Goal: Register for event/course

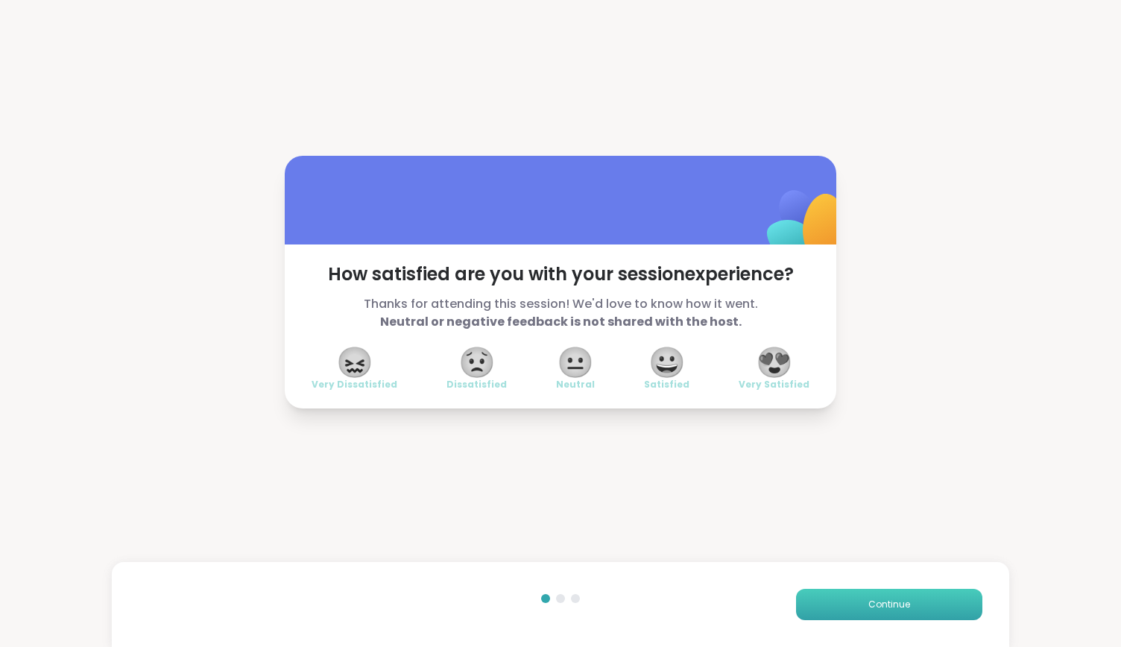
click at [903, 600] on button "Continue" at bounding box center [889, 604] width 186 height 31
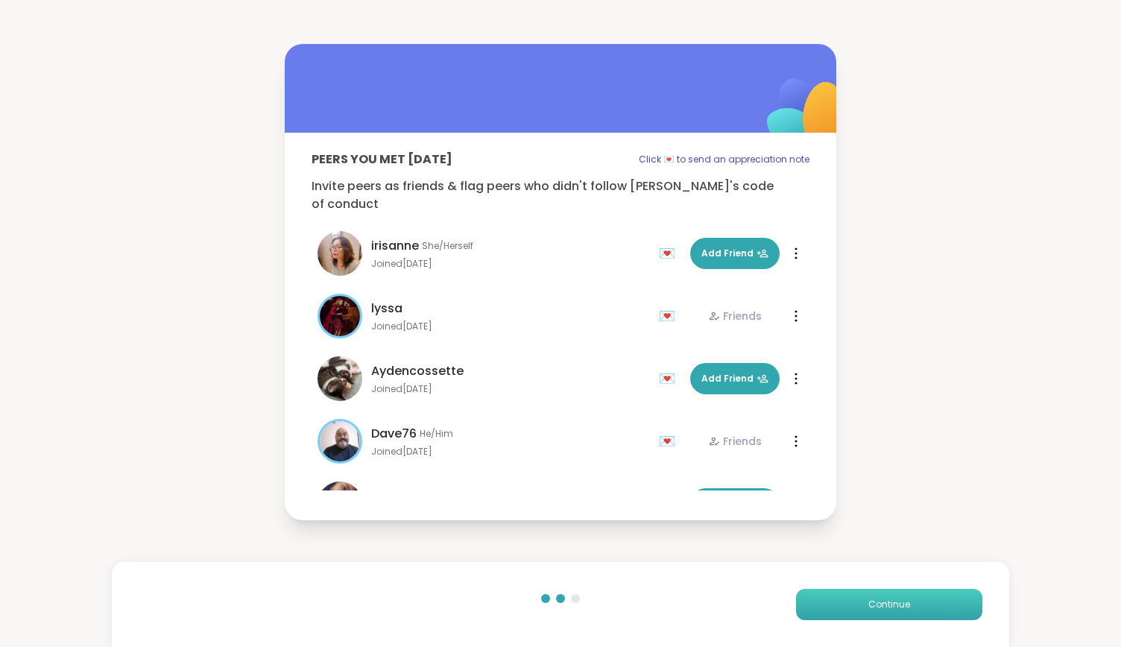
click at [903, 600] on button "Continue" at bounding box center [889, 604] width 186 height 31
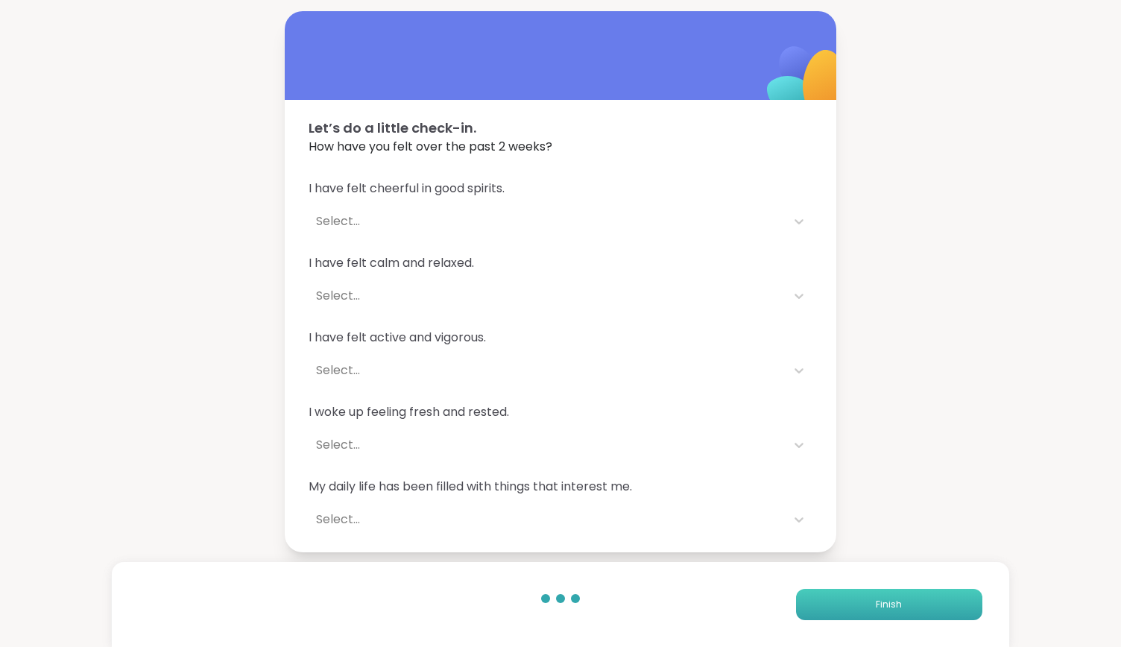
click at [903, 600] on button "Finish" at bounding box center [889, 604] width 186 height 31
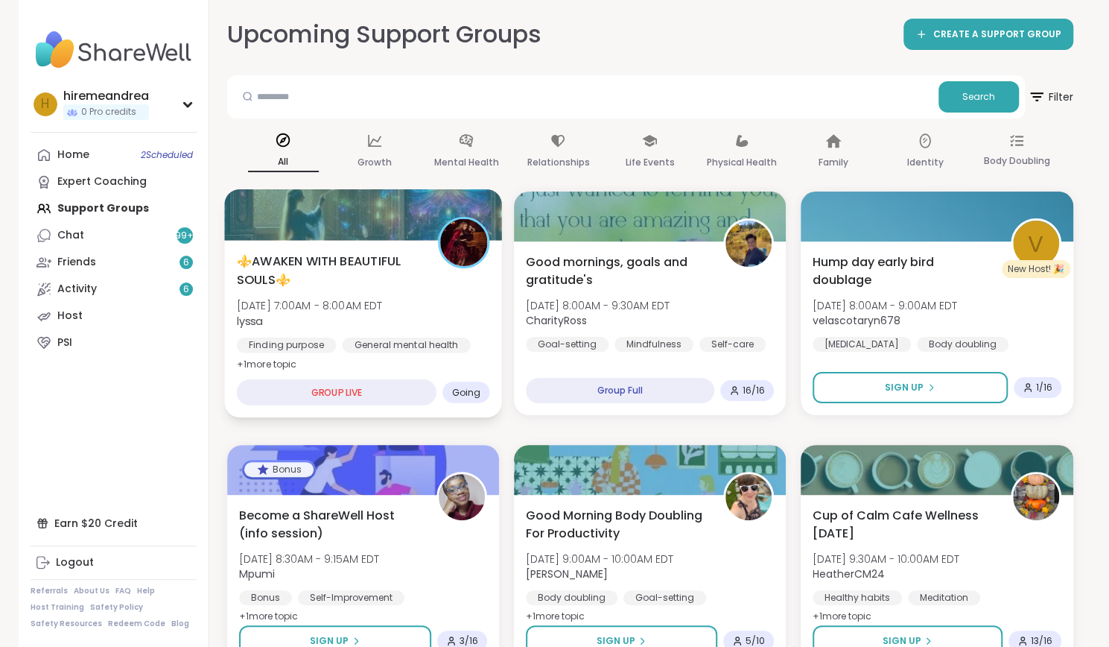
click at [419, 309] on div "⚜️AWAKEN WITH BEAUTIFUL SOULS⚜️ [DATE] 7:00AM - 8:00AM EDT lyssa Finding purpos…" at bounding box center [362, 312] width 253 height 121
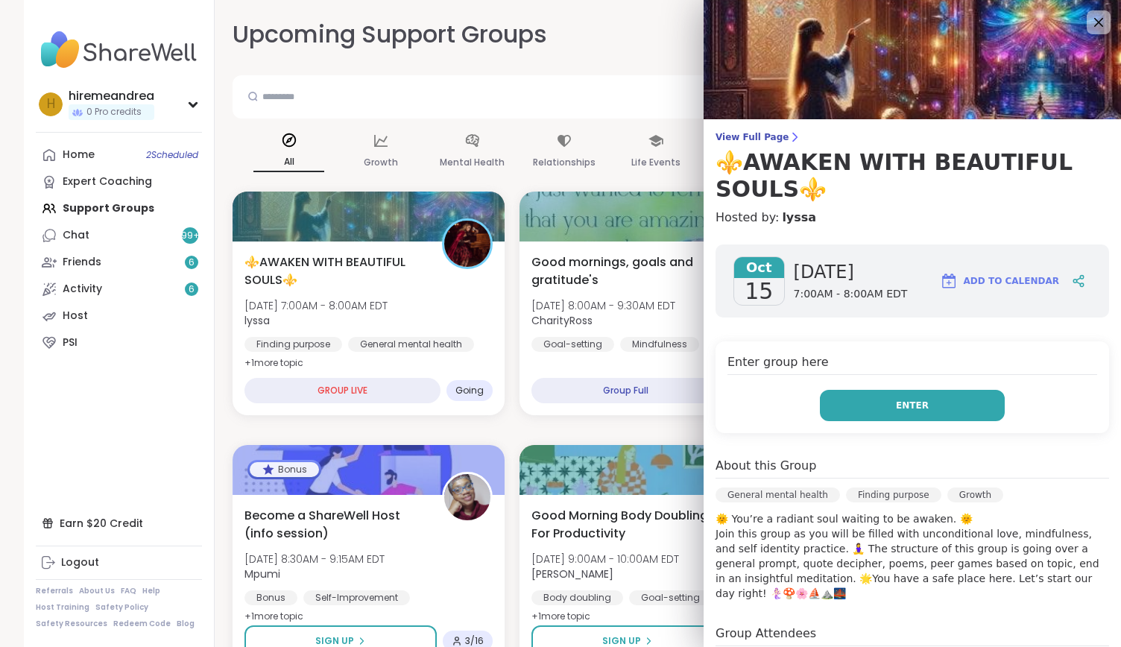
click at [839, 411] on button "Enter" at bounding box center [912, 405] width 185 height 31
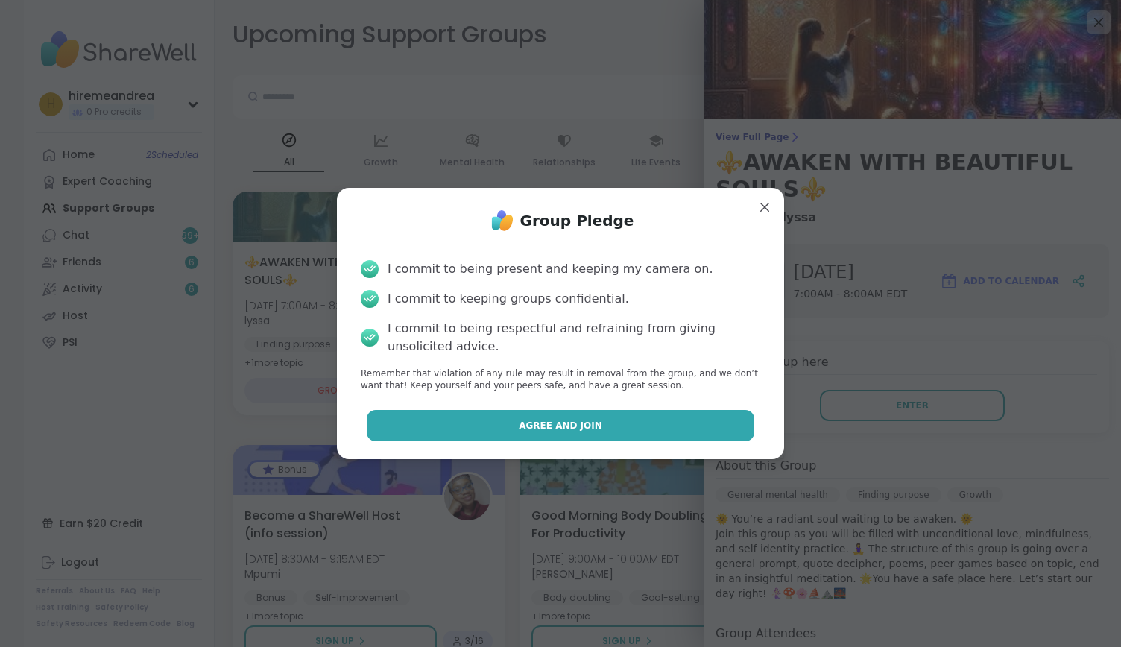
click at [708, 416] on button "Agree and Join" at bounding box center [561, 425] width 388 height 31
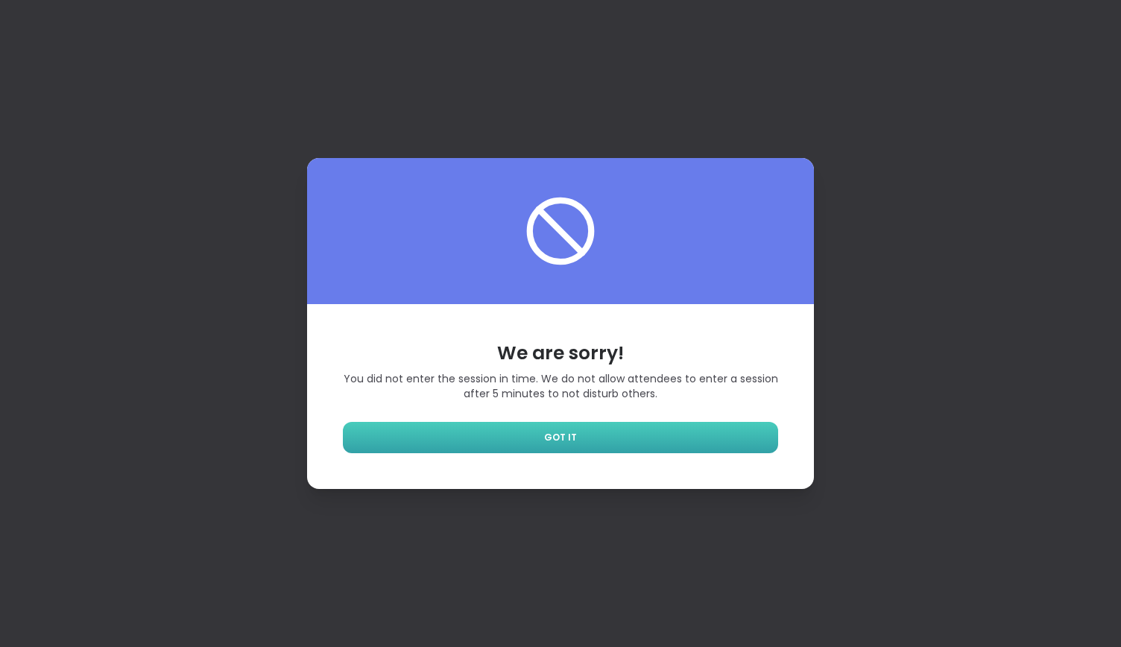
click at [697, 436] on link "GOT IT" at bounding box center [560, 437] width 435 height 31
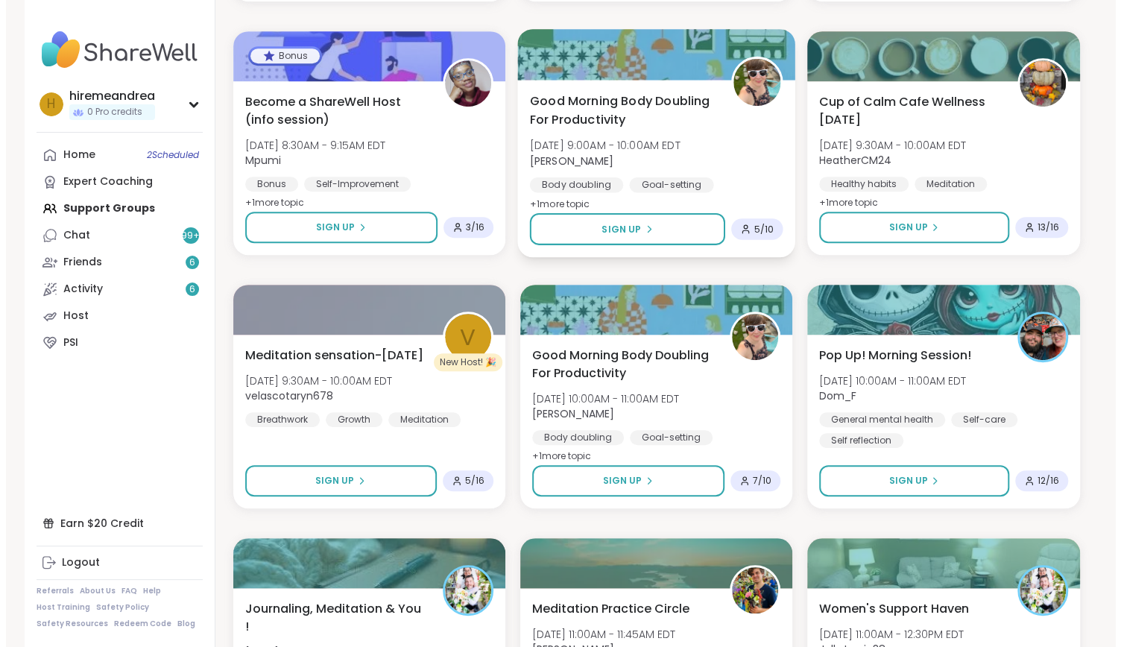
scroll to position [414, 0]
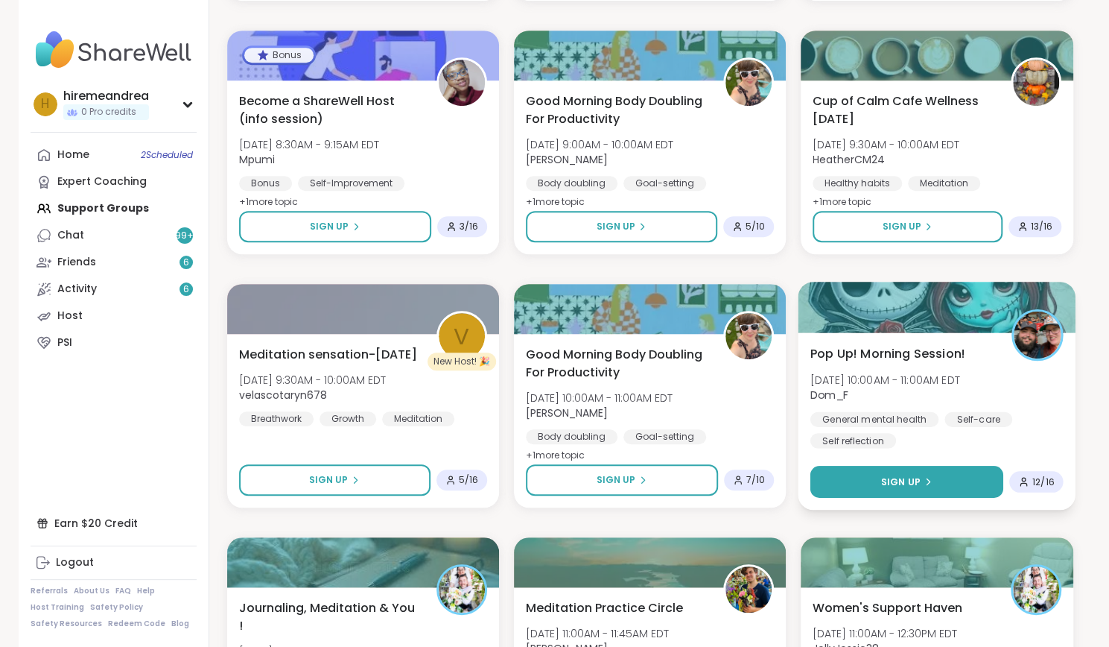
click at [899, 488] on button "Sign Up" at bounding box center [907, 482] width 193 height 32
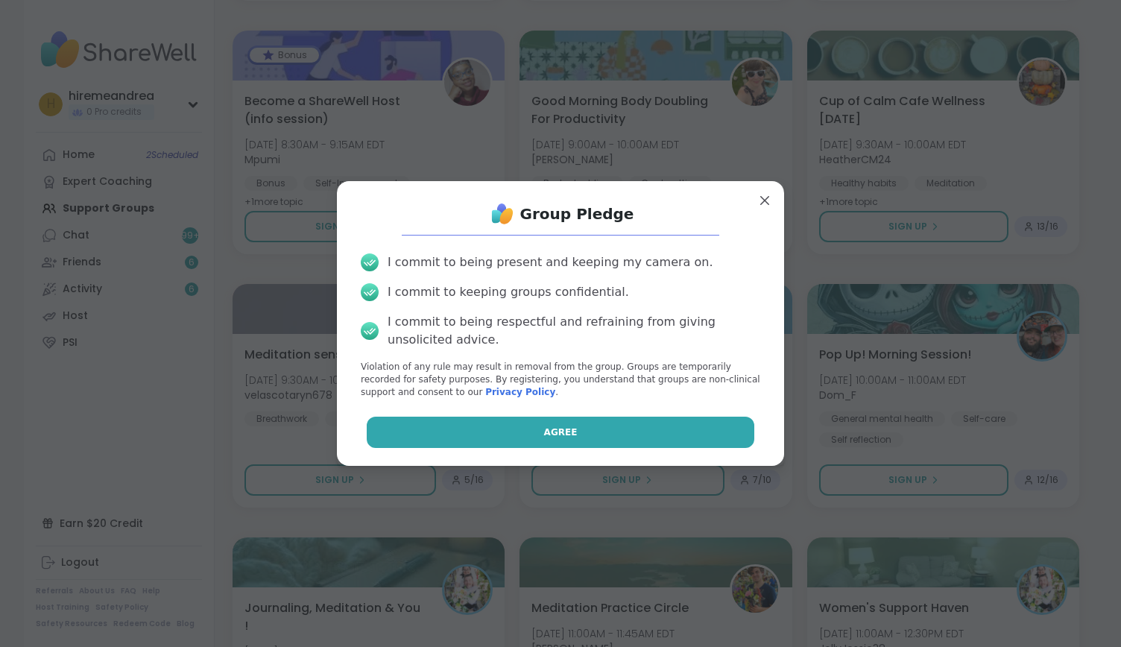
click at [662, 430] on button "Agree" at bounding box center [561, 432] width 388 height 31
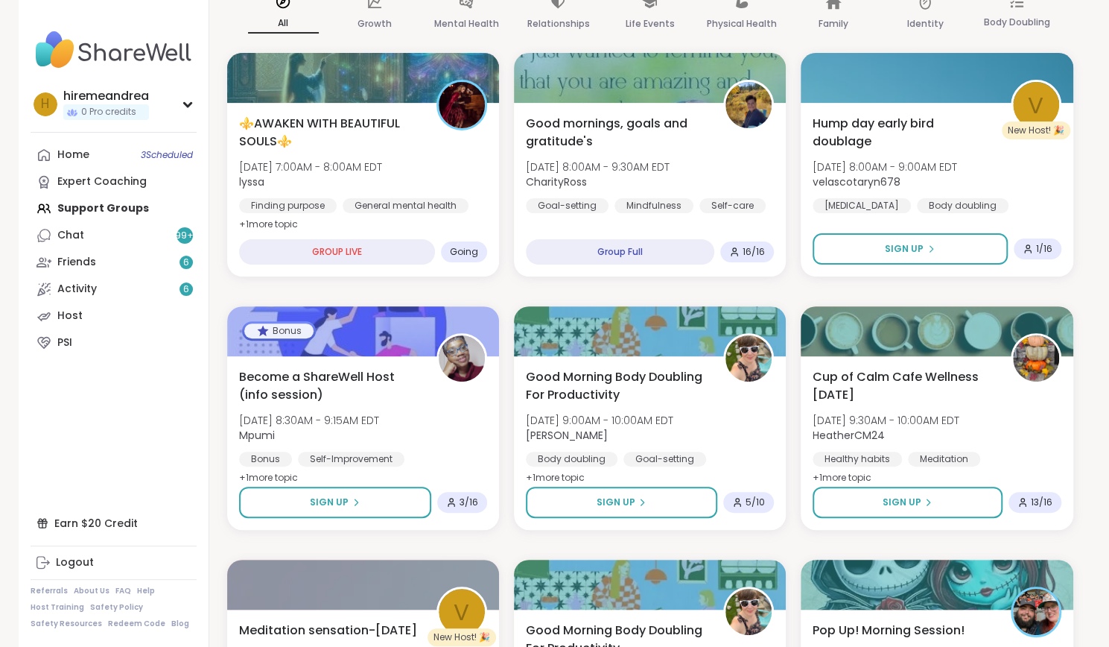
scroll to position [138, 0]
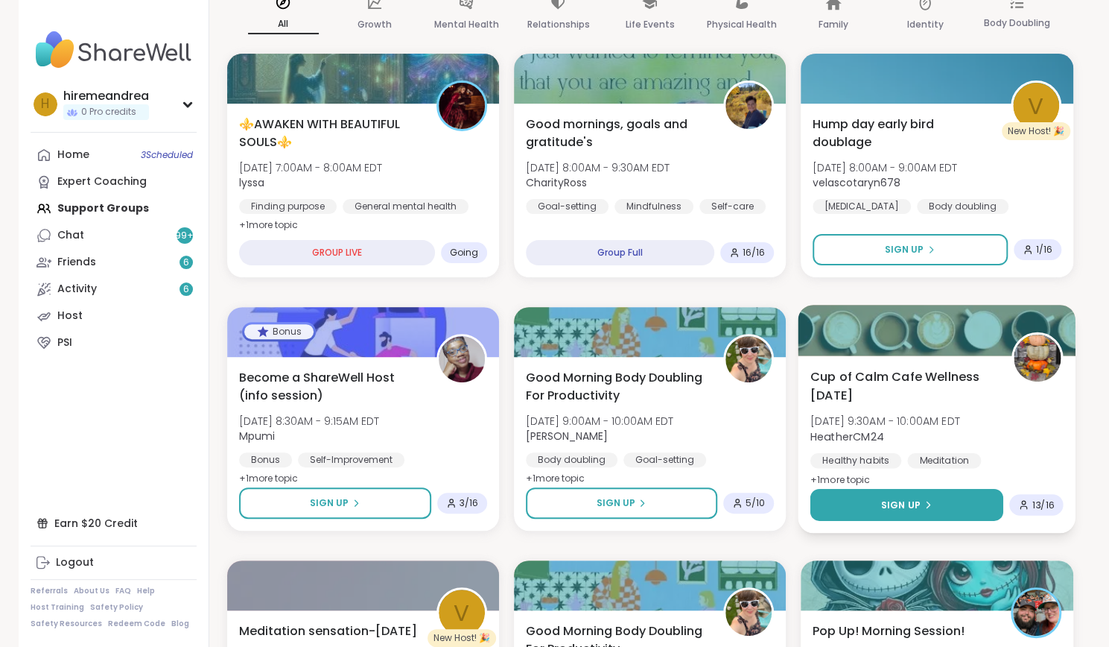
click at [885, 507] on span "Sign Up" at bounding box center [900, 504] width 39 height 13
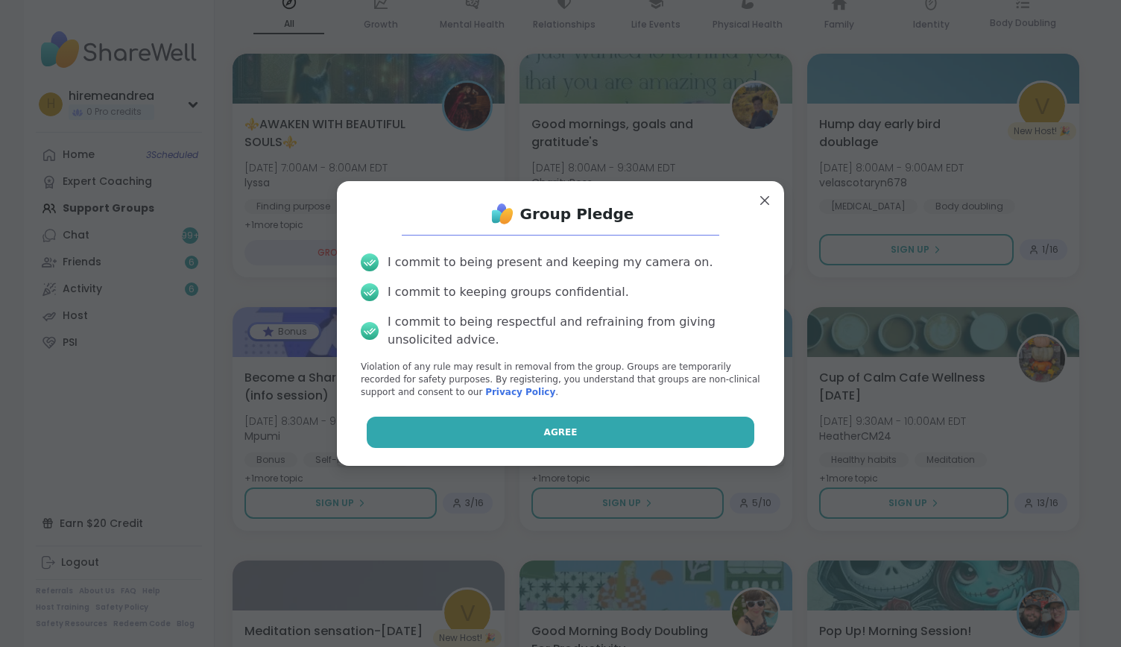
click at [686, 428] on button "Agree" at bounding box center [561, 432] width 388 height 31
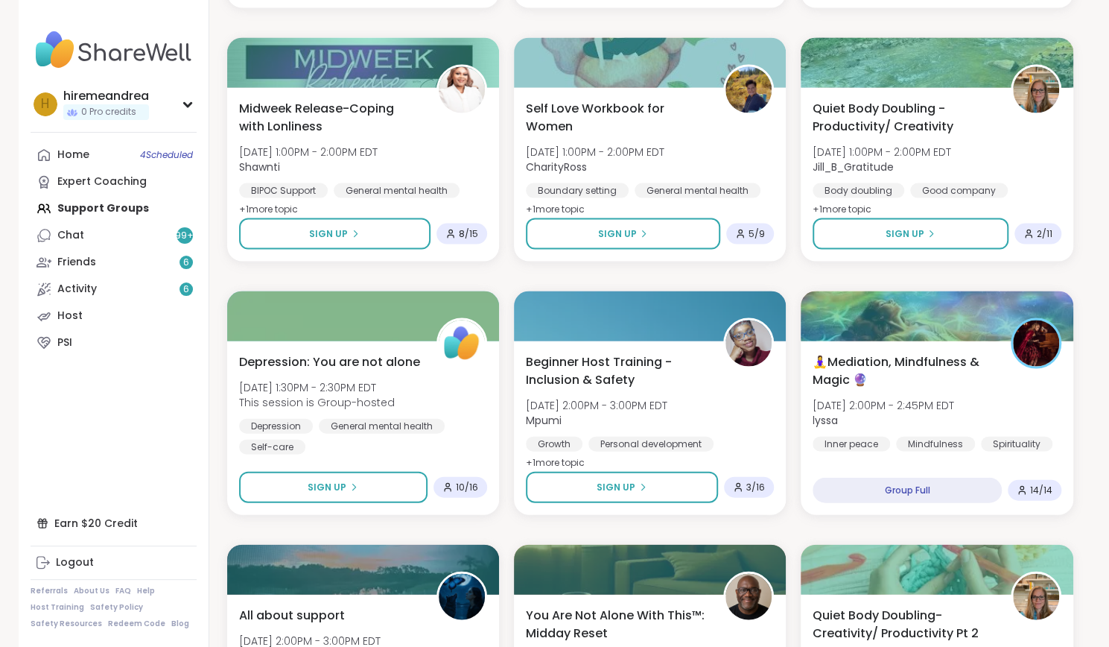
scroll to position [1672, 0]
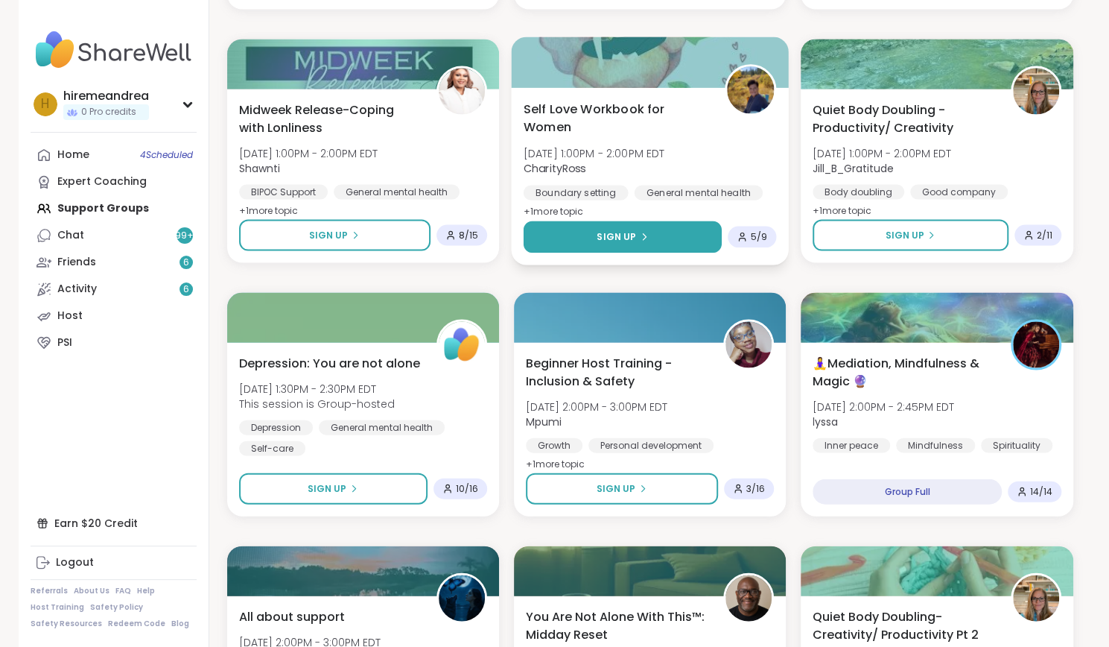
click at [646, 227] on button "Sign Up" at bounding box center [622, 237] width 199 height 32
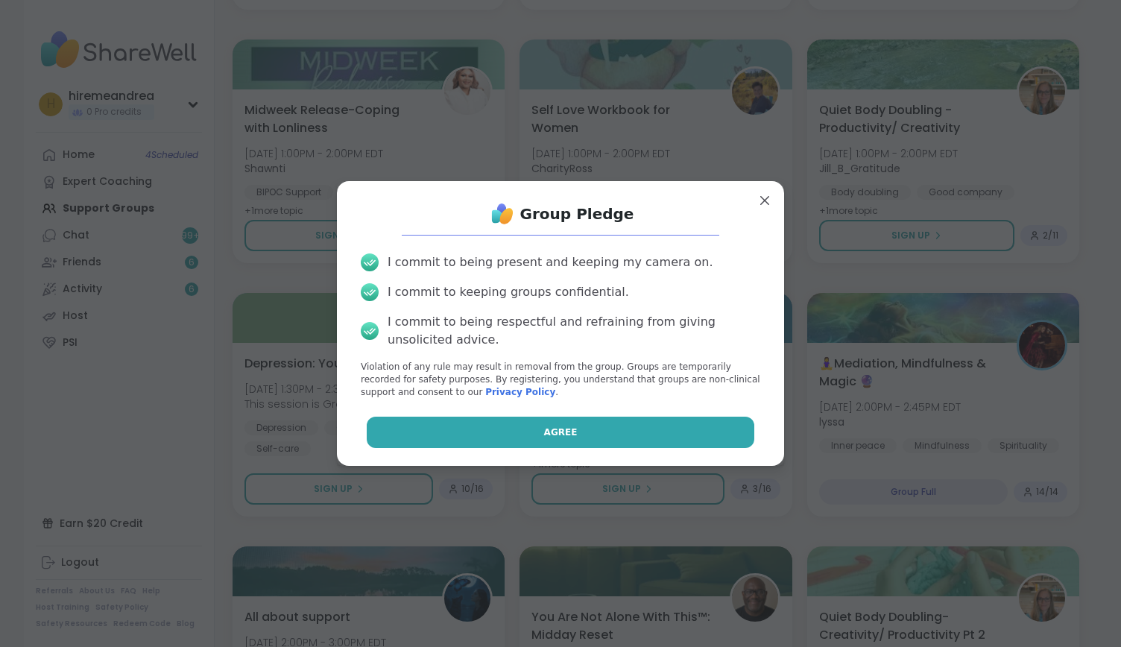
click at [618, 443] on button "Agree" at bounding box center [561, 432] width 388 height 31
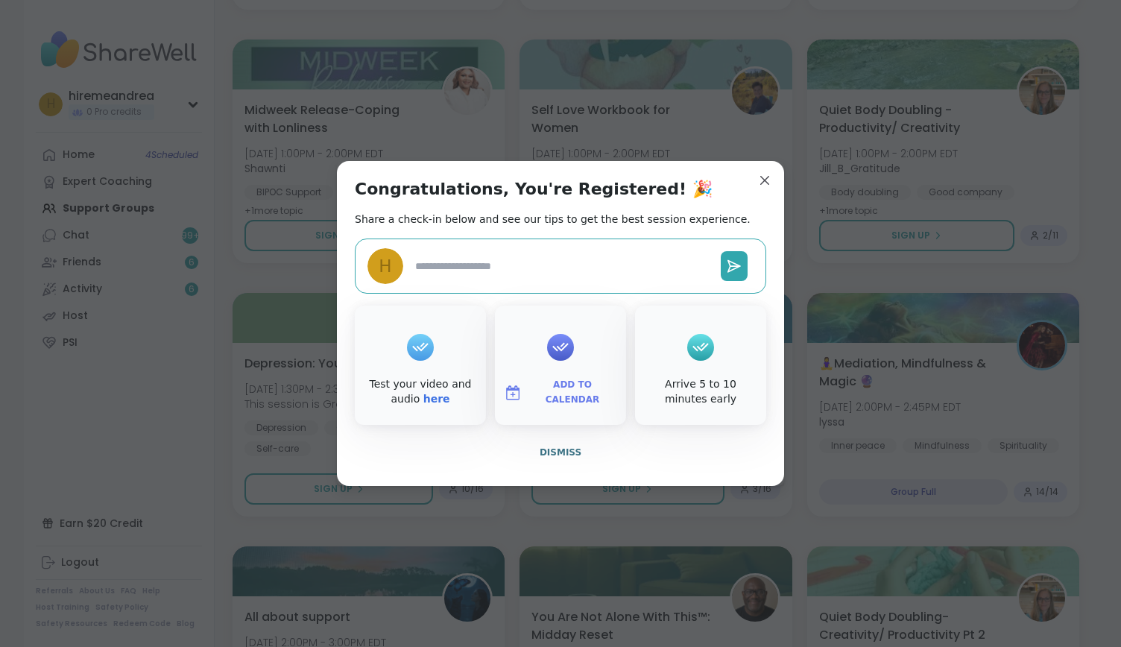
type textarea "*"
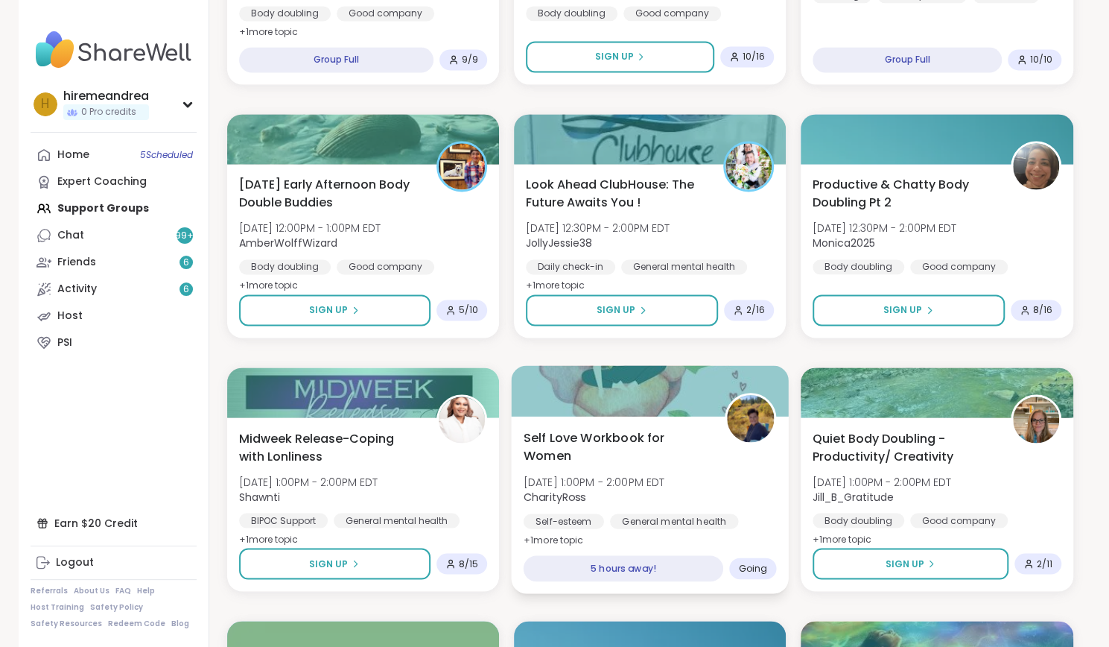
scroll to position [1328, 0]
